Goal: Obtain resource: Obtain resource

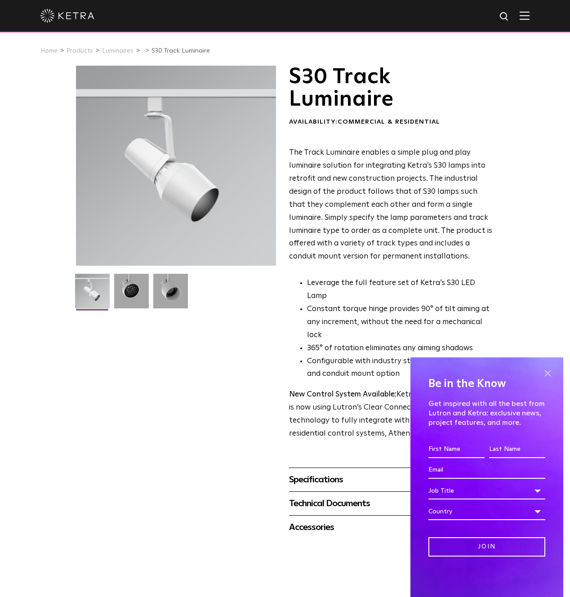
click at [550, 373] on span at bounding box center [547, 373] width 13 height 13
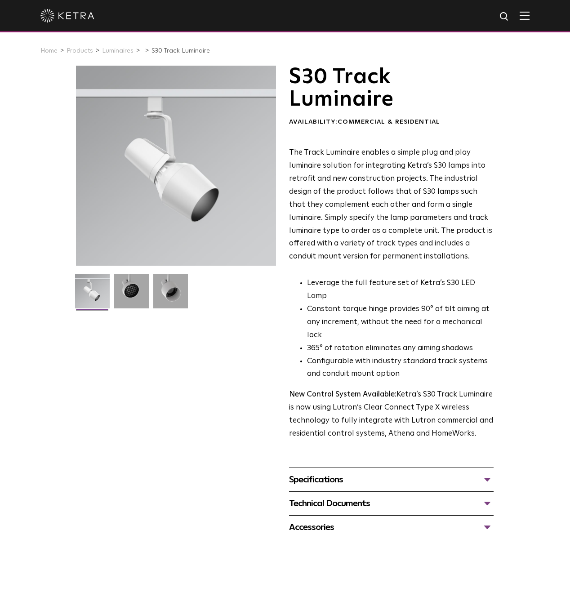
click at [357, 473] on div "Specifications" at bounding box center [391, 480] width 205 height 14
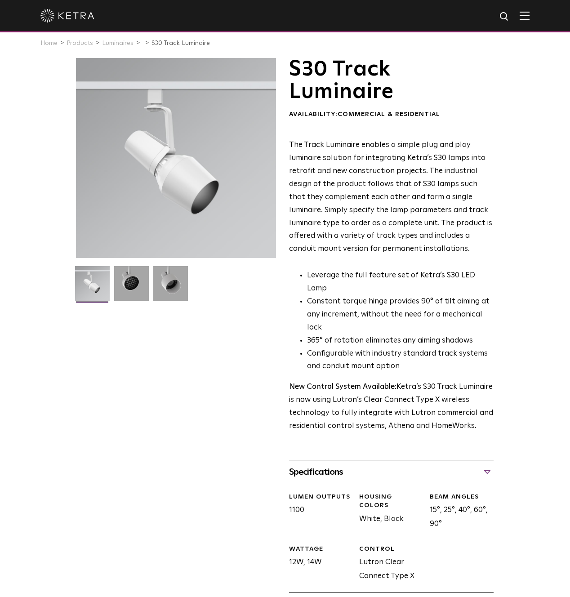
scroll to position [9, 0]
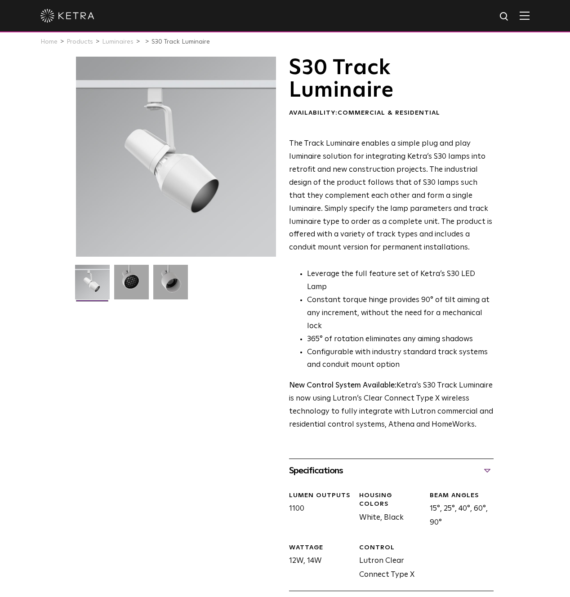
click at [338, 596] on div "Technical Documents" at bounding box center [391, 603] width 205 height 14
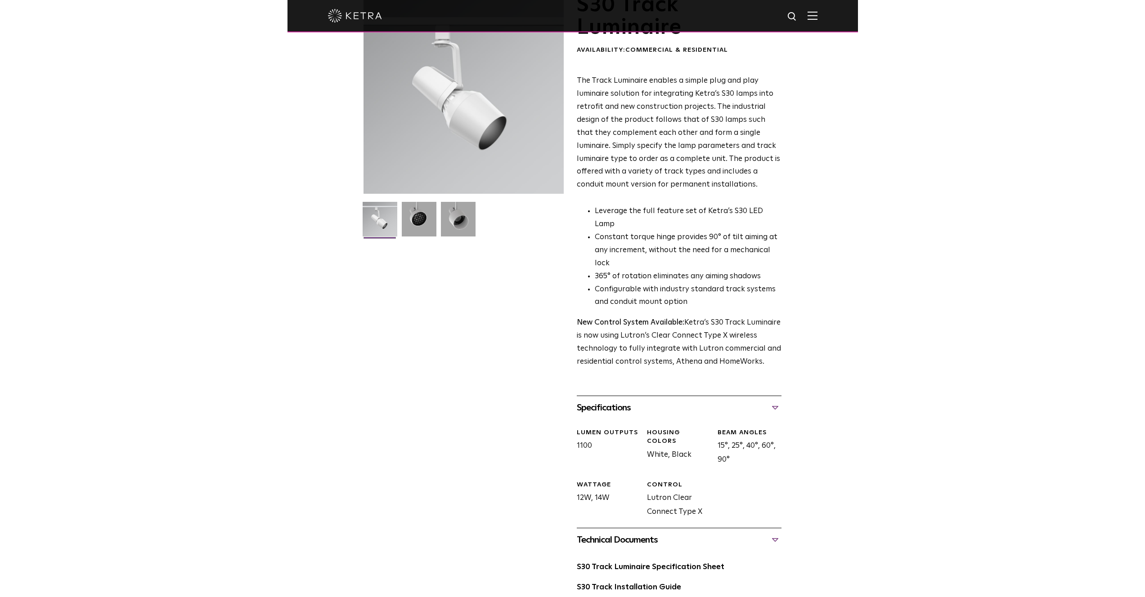
scroll to position [73, 0]
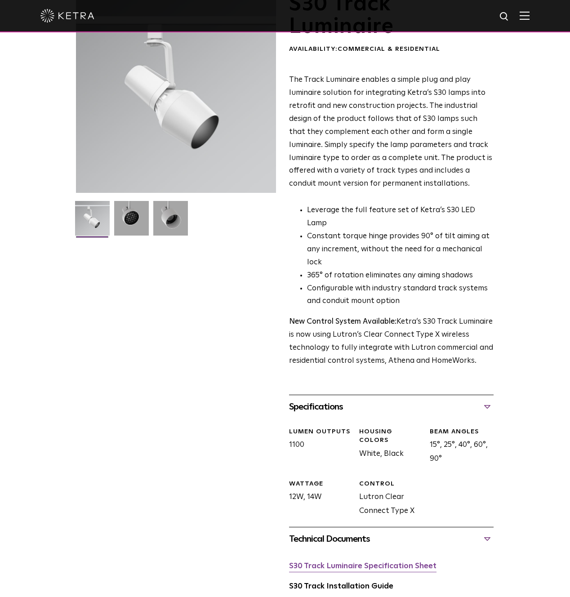
click at [376, 563] on link "S30 Track Luminaire Specification Sheet" at bounding box center [363, 567] width 148 height 8
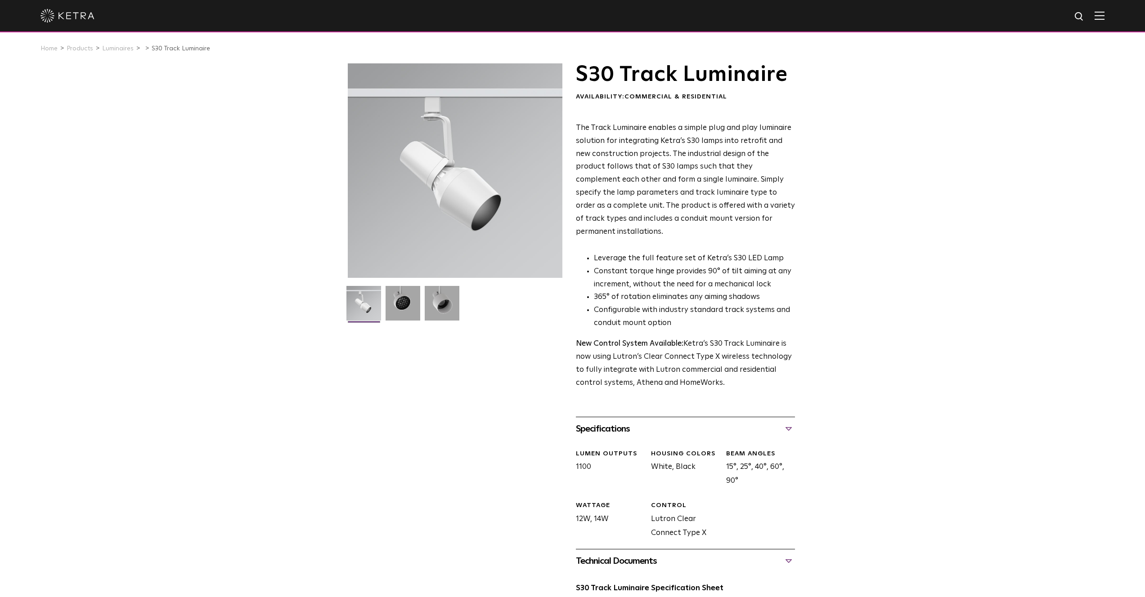
scroll to position [4, 0]
drag, startPoint x: 503, startPoint y: 405, endPoint x: 404, endPoint y: 336, distance: 121.2
click at [503, 404] on div "S30 Track Luminaire Availability: Commercial & Residential The Track Luminaire …" at bounding box center [573, 389] width 450 height 654
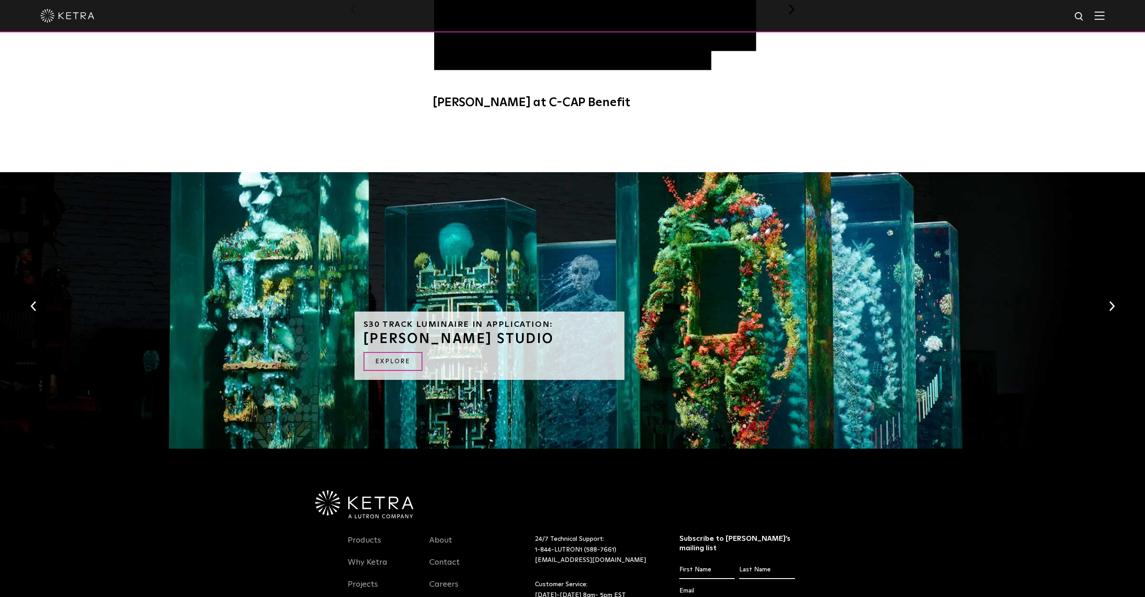
scroll to position [698, 0]
